Goal: Find specific page/section: Find specific page/section

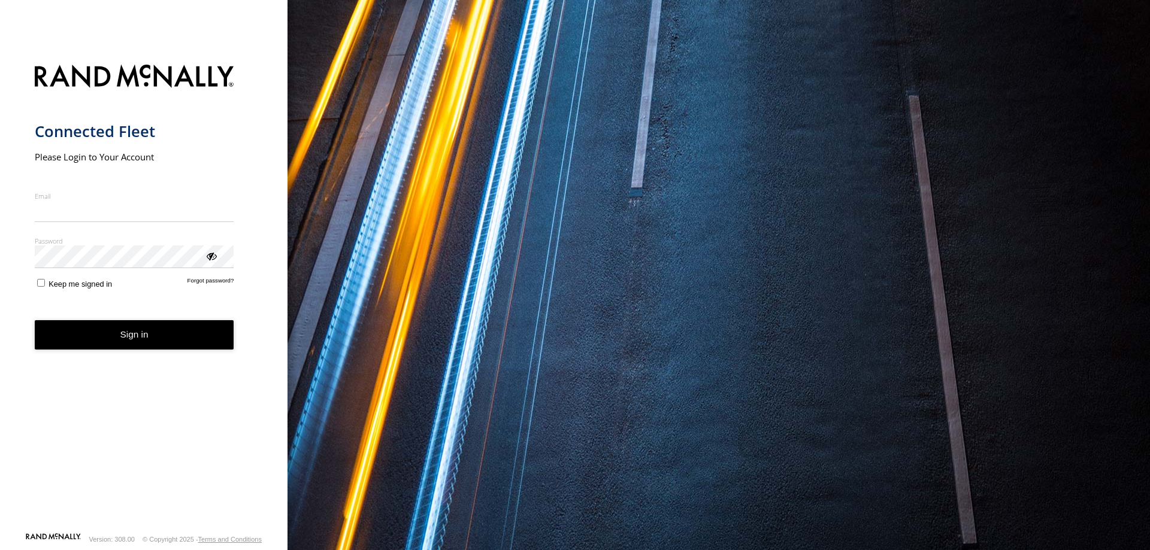
type input "**********"
click at [142, 346] on button "Sign in" at bounding box center [134, 334] width 199 height 29
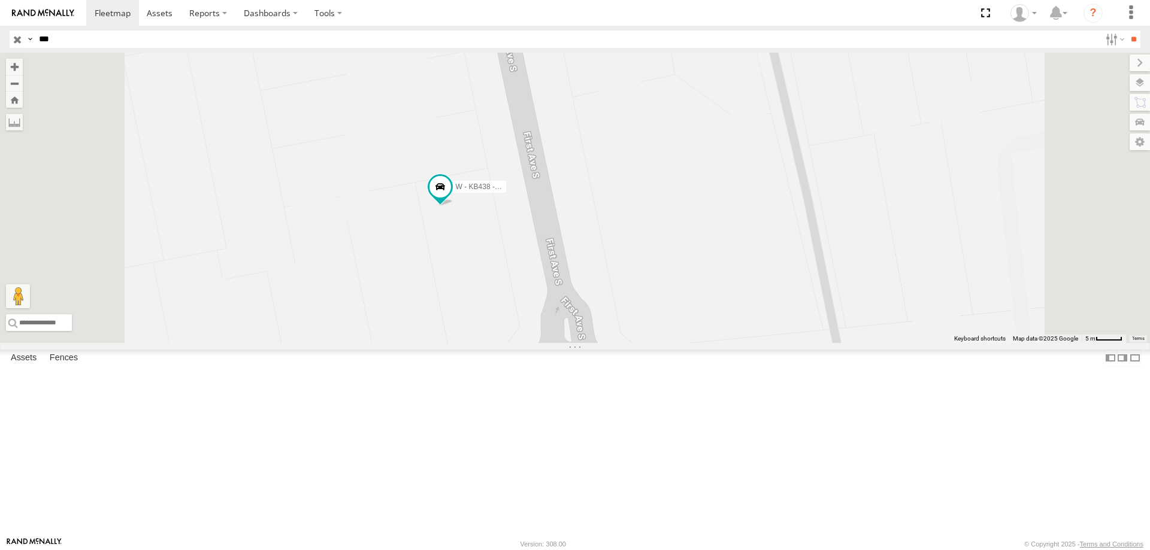
click at [605, 325] on div "W - KB438 - [PERSON_NAME]" at bounding box center [575, 198] width 1150 height 290
